Goal: Check status: Check status

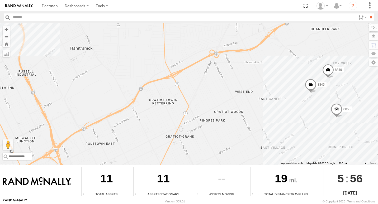
drag, startPoint x: 335, startPoint y: 106, endPoint x: 312, endPoint y: 73, distance: 40.5
click at [312, 73] on div "8845 8 8853 8849" at bounding box center [189, 94] width 378 height 142
